Goal: Register for event/course

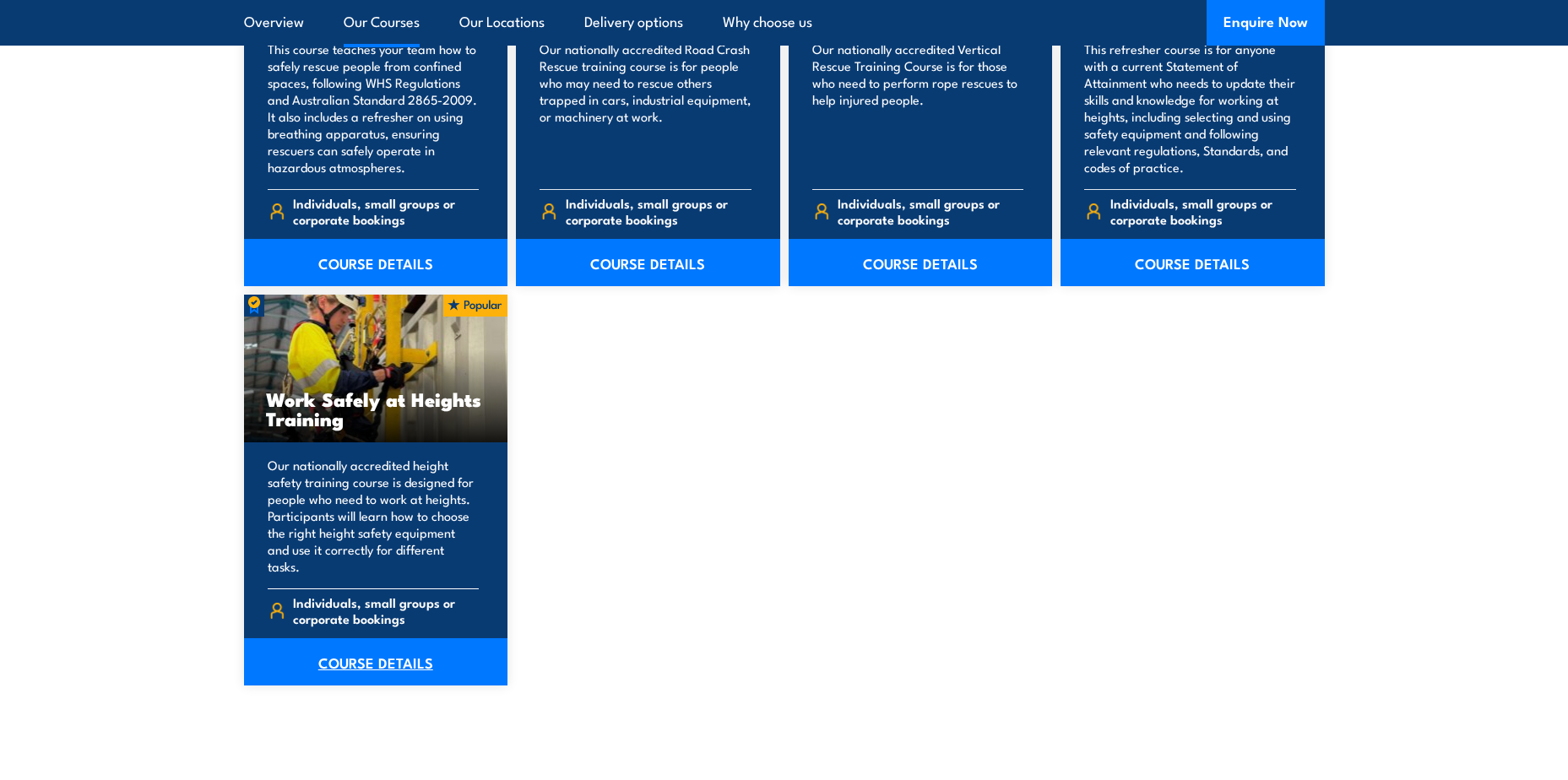
scroll to position [2006, 0]
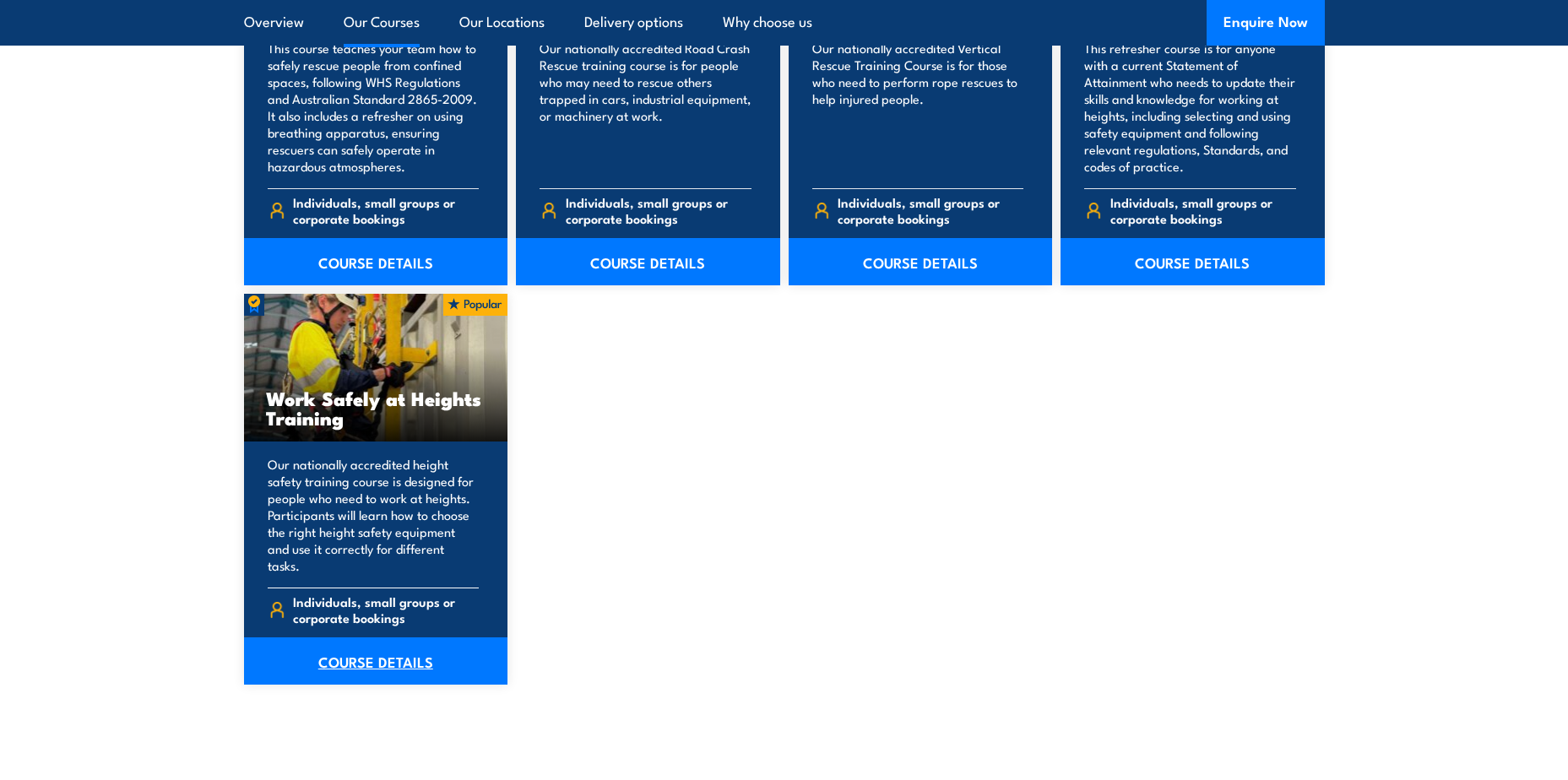
click at [397, 641] on link "COURSE DETAILS" at bounding box center [376, 661] width 265 height 48
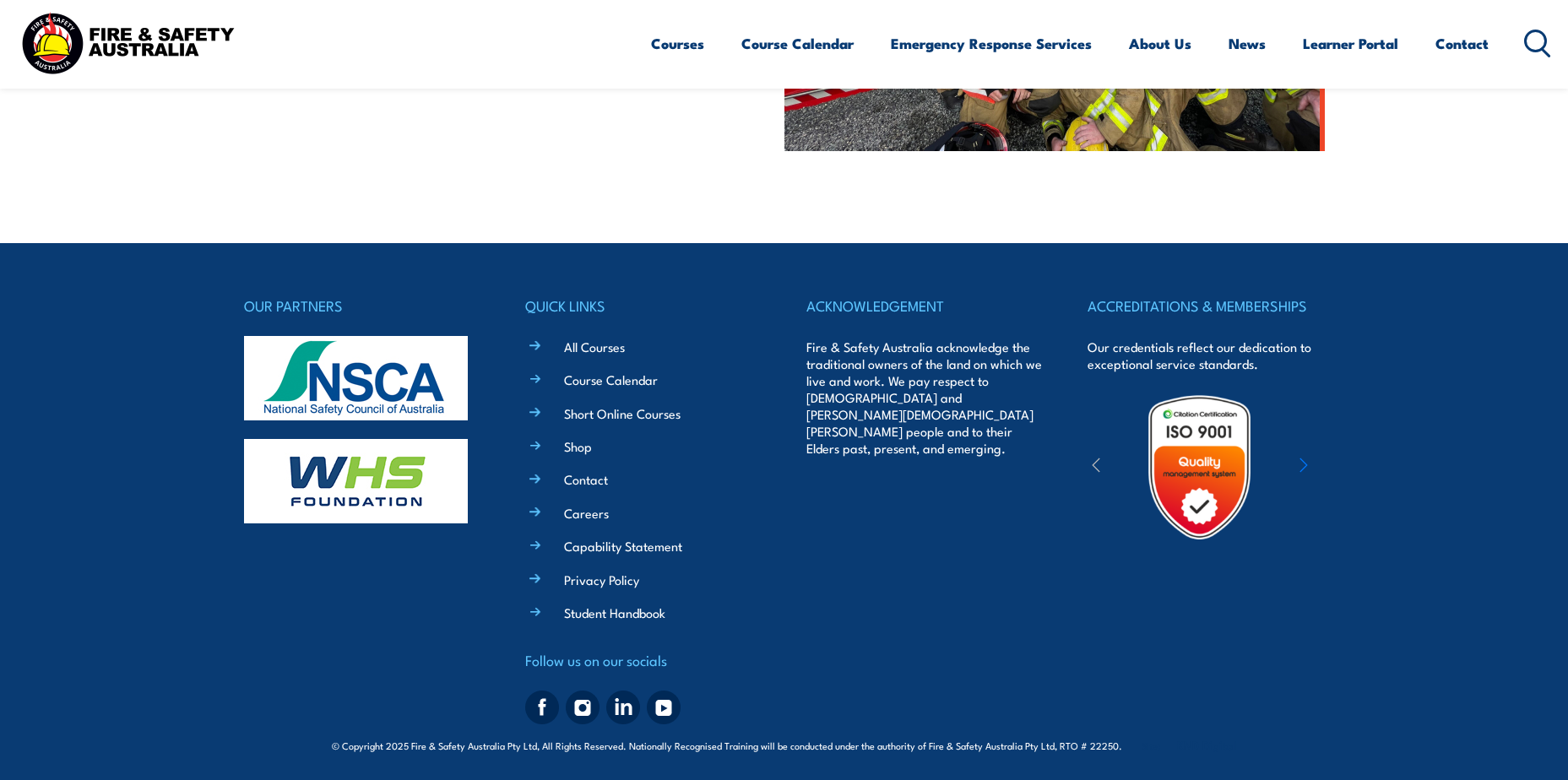
scroll to position [808, 0]
